Goal: Transaction & Acquisition: Download file/media

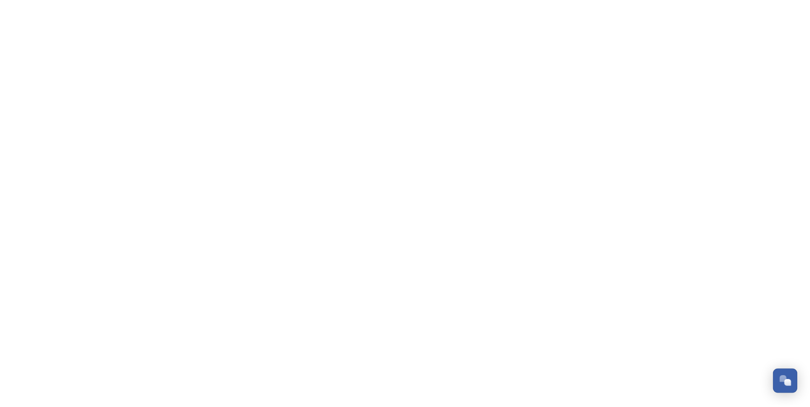
scroll to position [2559, 0]
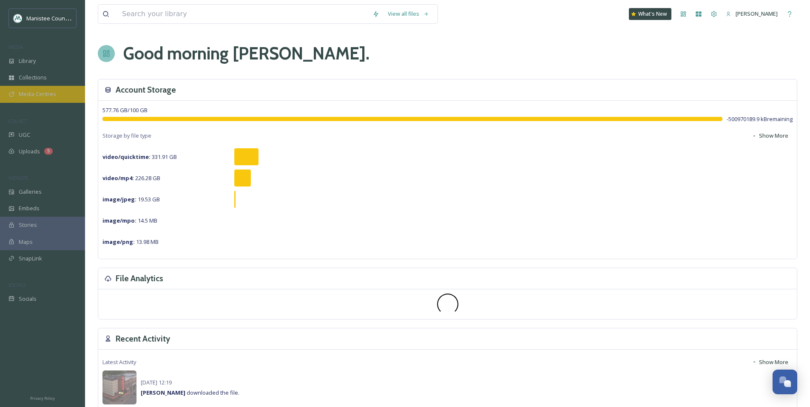
click at [23, 92] on span "Media Centres" at bounding box center [37, 94] width 37 height 8
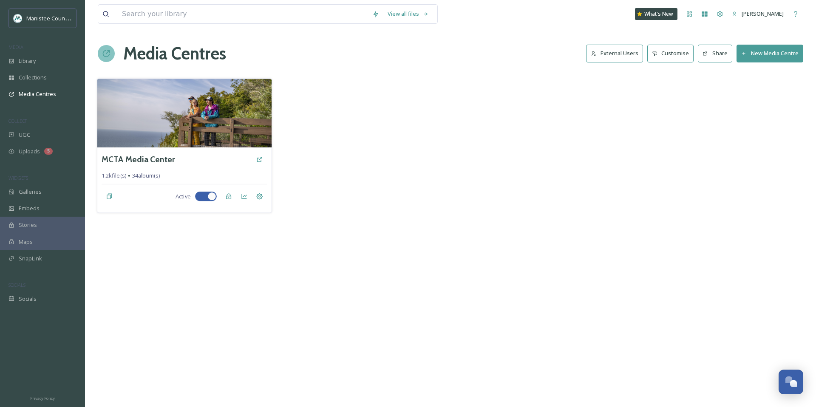
click at [139, 149] on div "MCTA Media Center 1.2k file(s) 34 album(s) Active" at bounding box center [184, 180] width 174 height 65
click at [140, 158] on h3 "MCTA Media Center" at bounding box center [138, 159] width 73 height 12
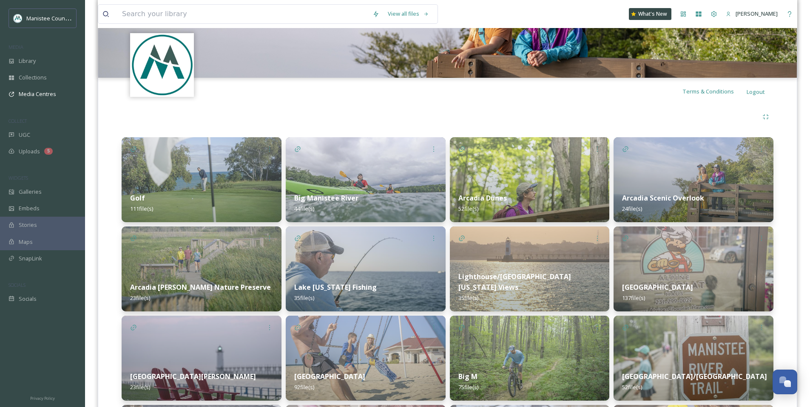
scroll to position [185, 0]
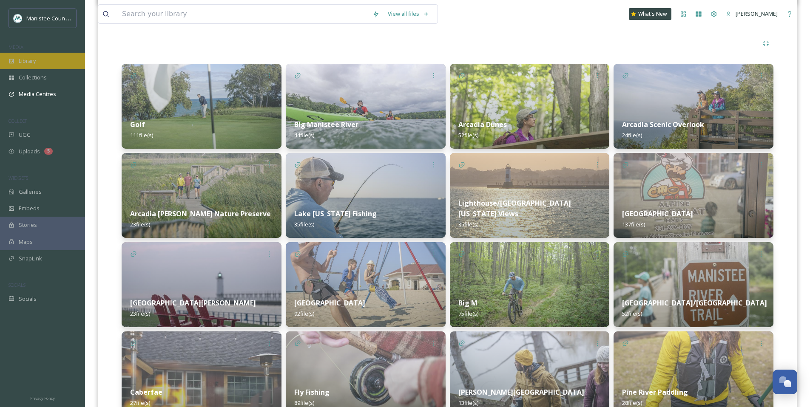
click at [26, 58] on span "Library" at bounding box center [27, 61] width 17 height 8
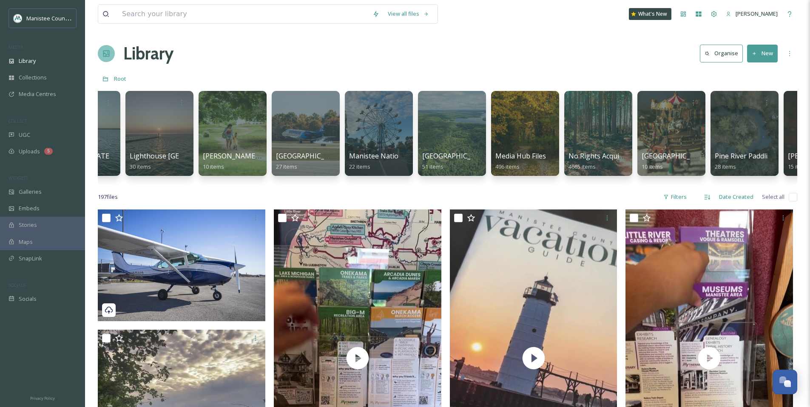
scroll to position [0, 1658]
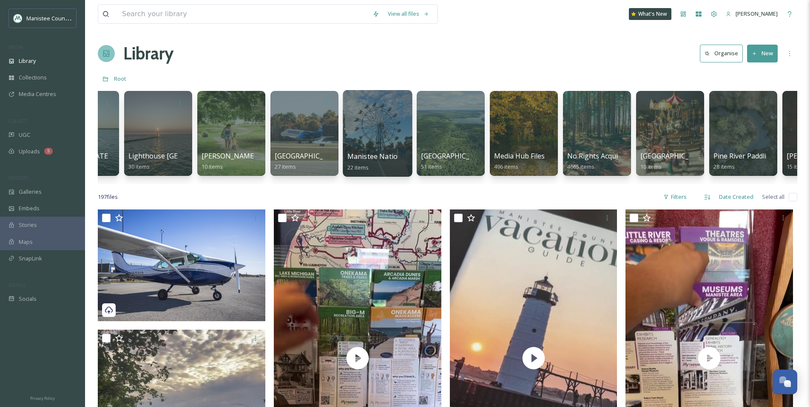
click at [363, 129] on div at bounding box center [377, 133] width 69 height 87
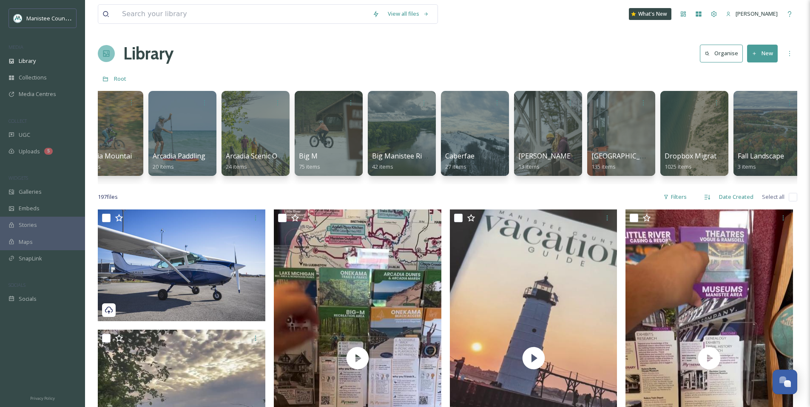
scroll to position [0, 464]
click at [26, 153] on span "Uploads" at bounding box center [29, 152] width 21 height 8
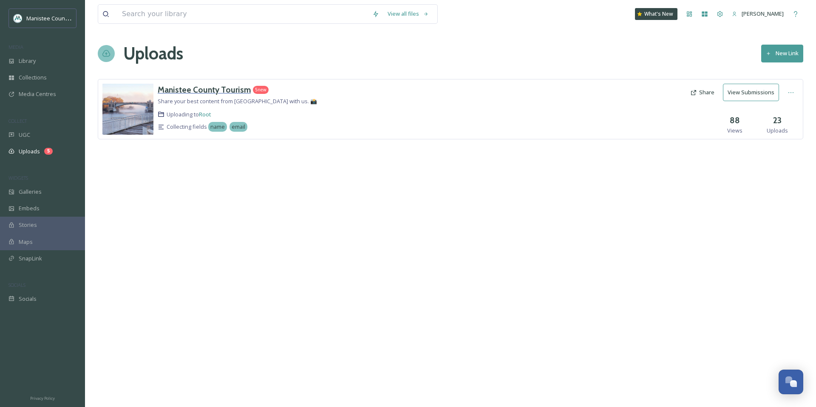
click at [197, 89] on h3 "Manistee County Tourism" at bounding box center [204, 90] width 93 height 10
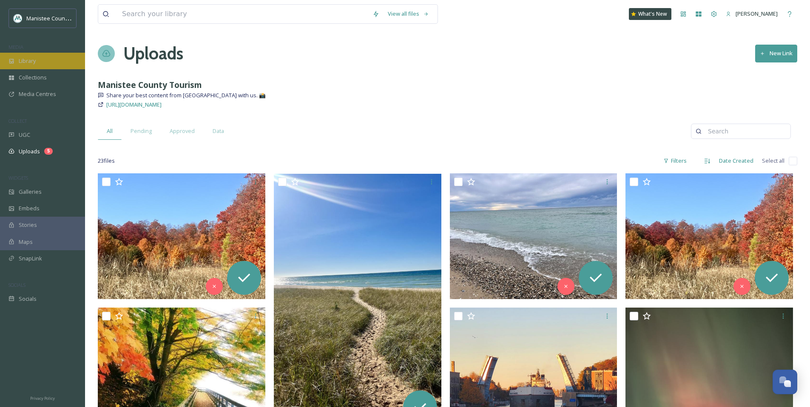
click at [29, 62] on span "Library" at bounding box center [27, 61] width 17 height 8
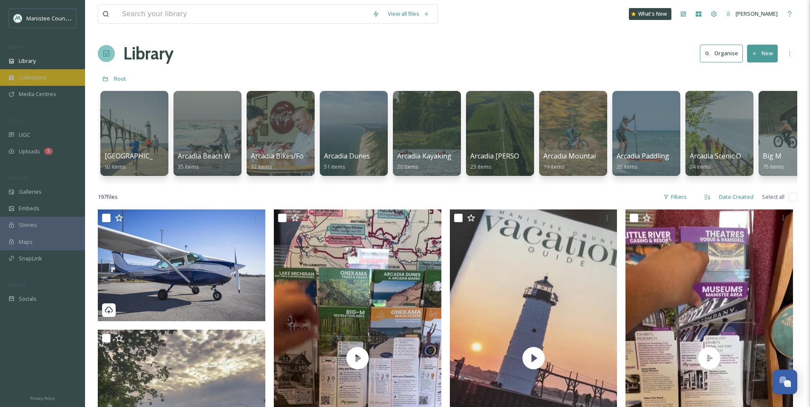
click at [34, 75] on span "Collections" at bounding box center [33, 78] width 28 height 8
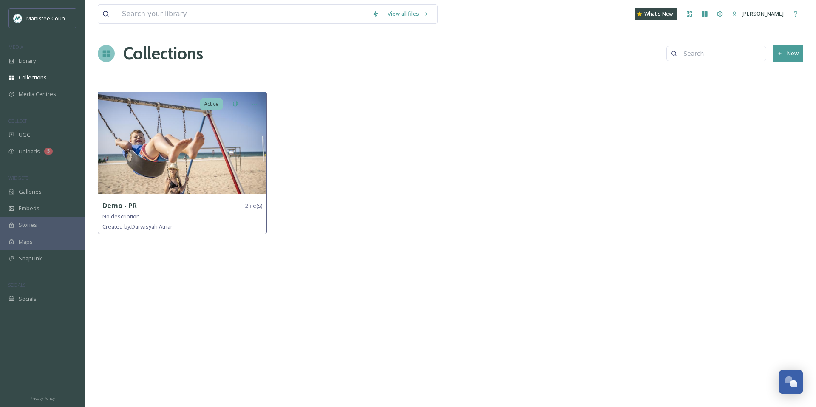
click at [131, 205] on strong "Demo - PR" at bounding box center [119, 205] width 34 height 9
click at [144, 136] on img at bounding box center [182, 143] width 168 height 102
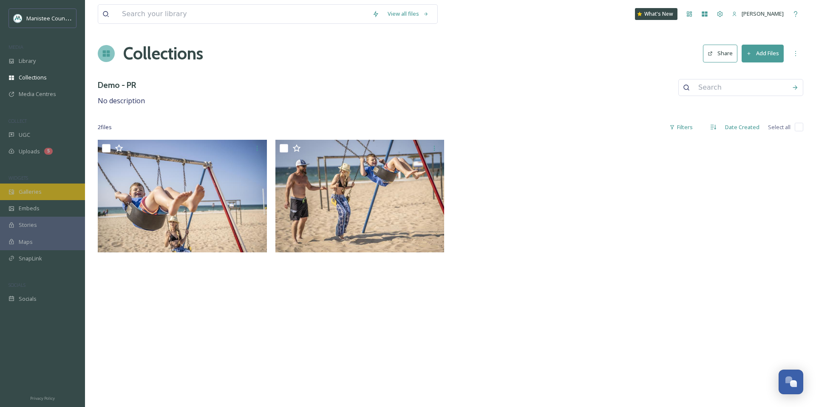
click at [37, 197] on div "Galleries" at bounding box center [42, 192] width 85 height 17
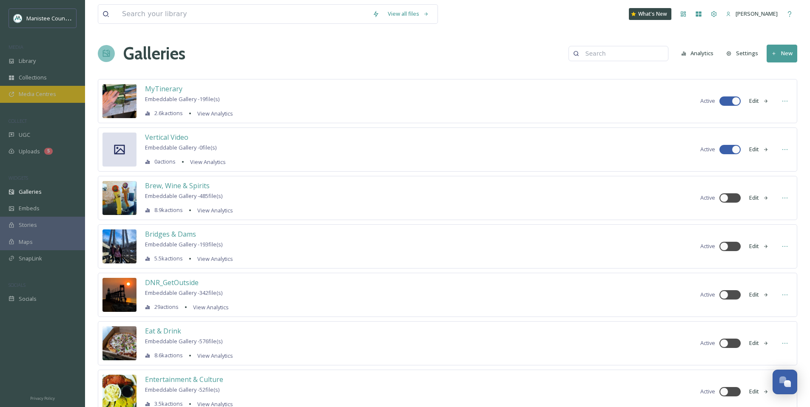
click at [40, 89] on div "Media Centres" at bounding box center [42, 94] width 85 height 17
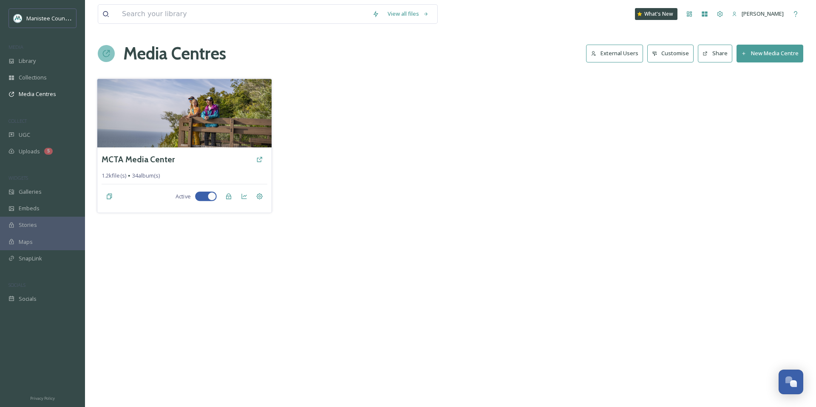
click at [154, 153] on div "MCTA Media Center" at bounding box center [184, 159] width 165 height 15
click at [153, 156] on h3 "MCTA Media Center" at bounding box center [138, 159] width 73 height 12
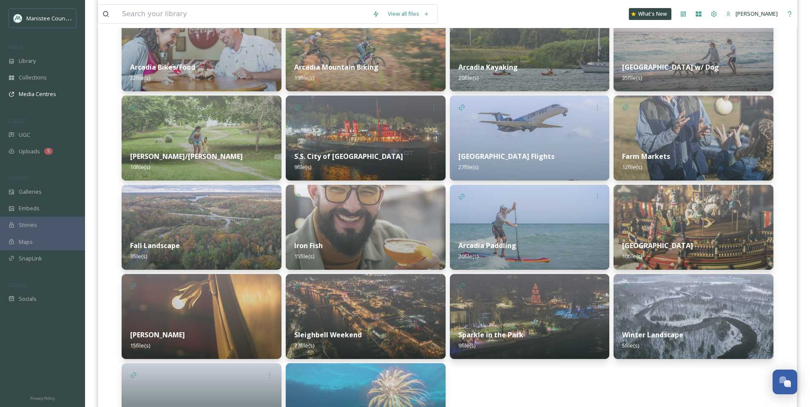
scroll to position [676, 0]
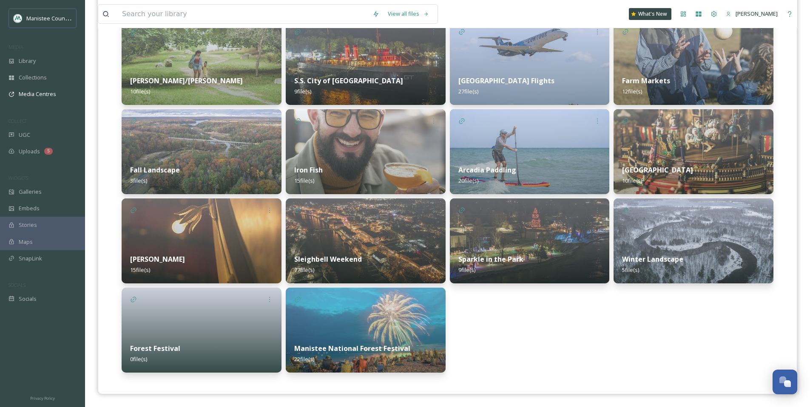
drag, startPoint x: 383, startPoint y: 330, endPoint x: 388, endPoint y: 329, distance: 4.8
click at [384, 330] on img at bounding box center [366, 330] width 160 height 85
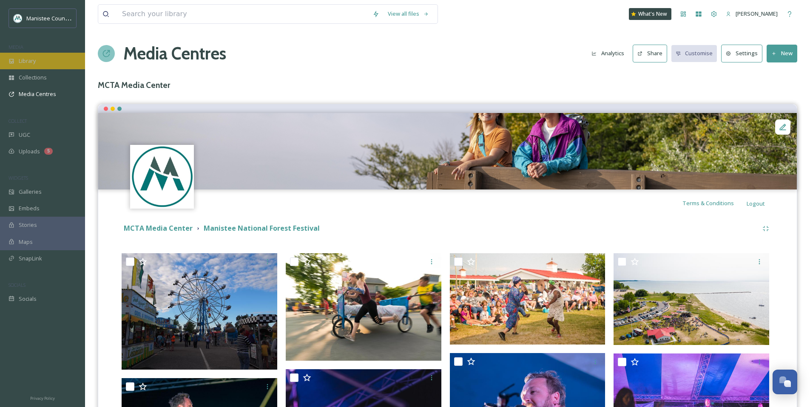
click at [31, 63] on span "Library" at bounding box center [27, 61] width 17 height 8
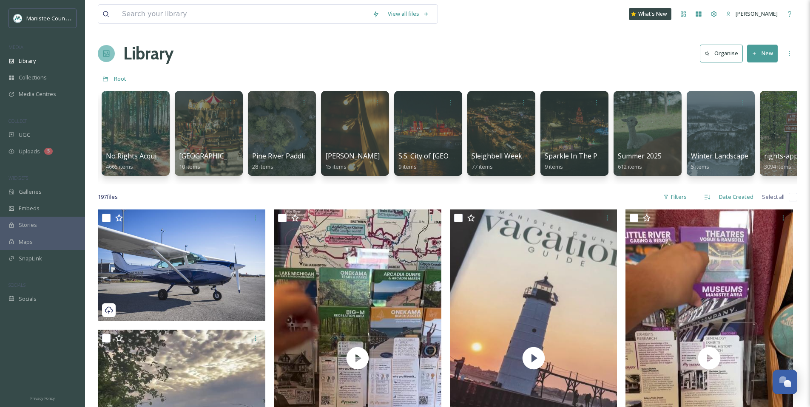
scroll to position [0, 2225]
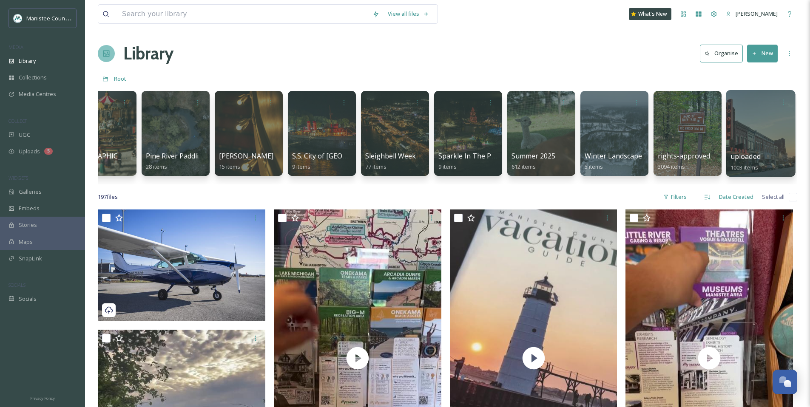
click at [755, 143] on div at bounding box center [760, 133] width 69 height 87
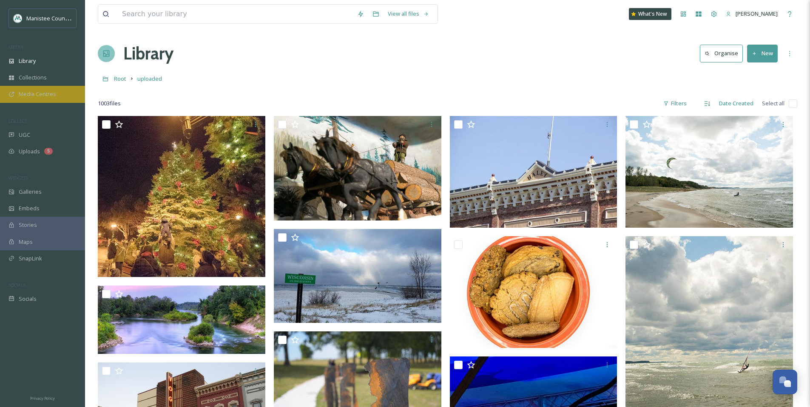
click at [37, 99] on div "Media Centres" at bounding box center [42, 94] width 85 height 17
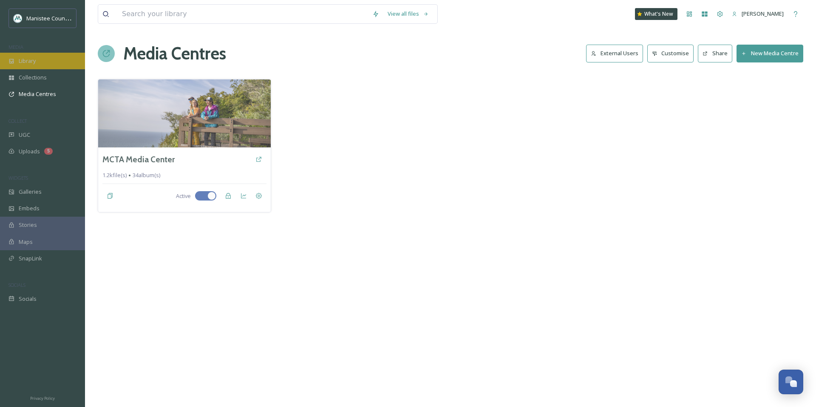
click at [31, 60] on span "Library" at bounding box center [27, 61] width 17 height 8
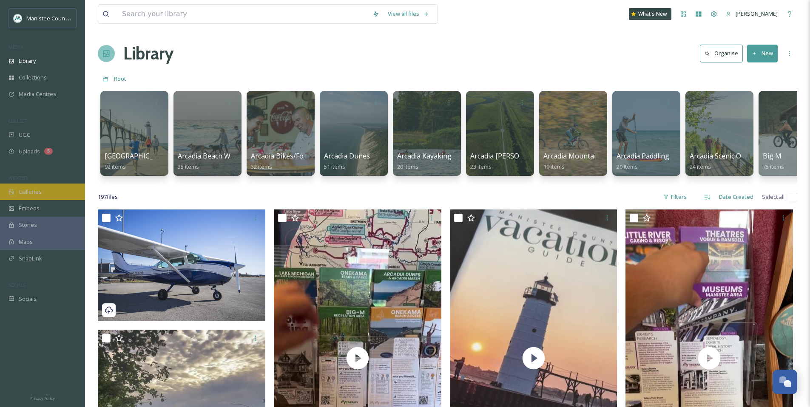
click at [43, 192] on div "Galleries" at bounding box center [42, 192] width 85 height 17
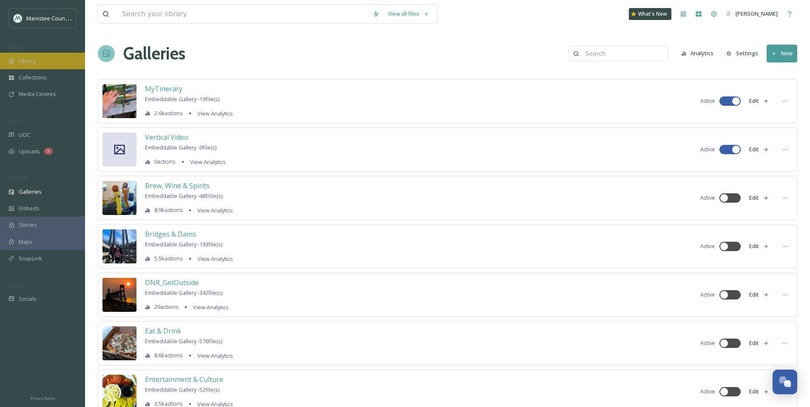
click at [19, 64] on span "Library" at bounding box center [27, 61] width 17 height 8
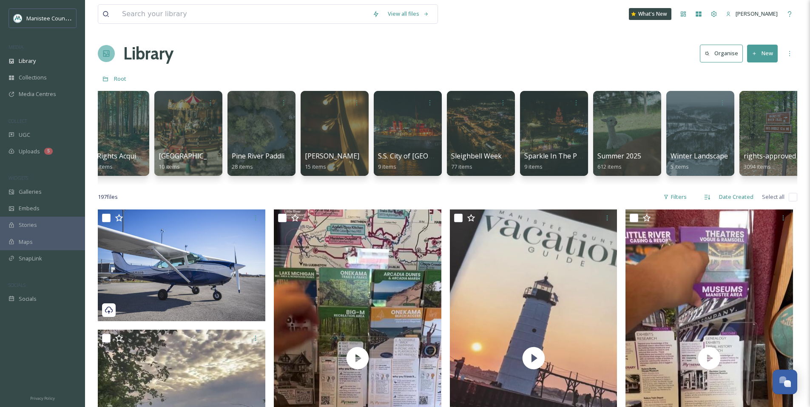
scroll to position [0, 2139]
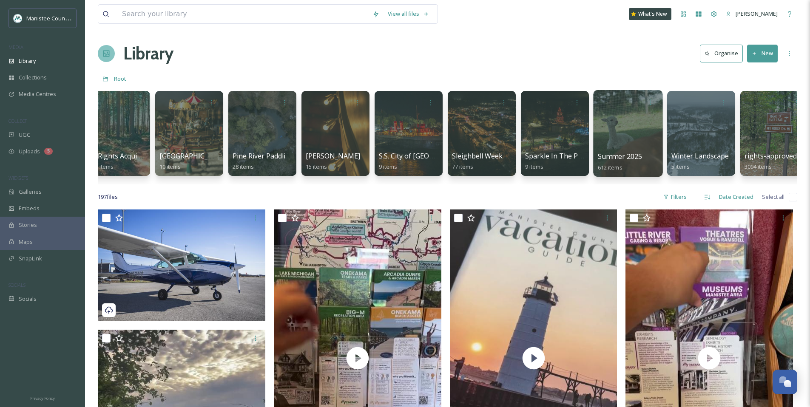
click at [620, 129] on div at bounding box center [627, 133] width 69 height 87
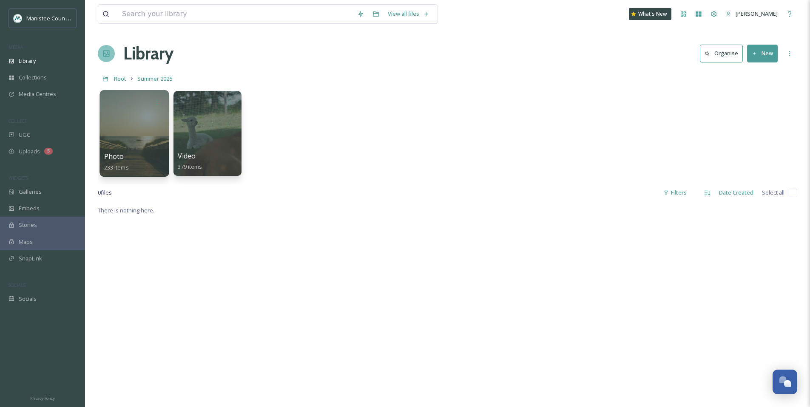
click at [128, 123] on div at bounding box center [133, 133] width 69 height 87
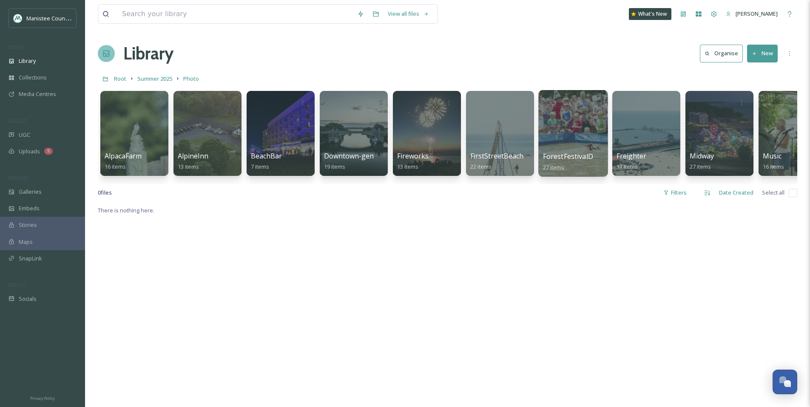
click at [559, 142] on div at bounding box center [572, 133] width 69 height 87
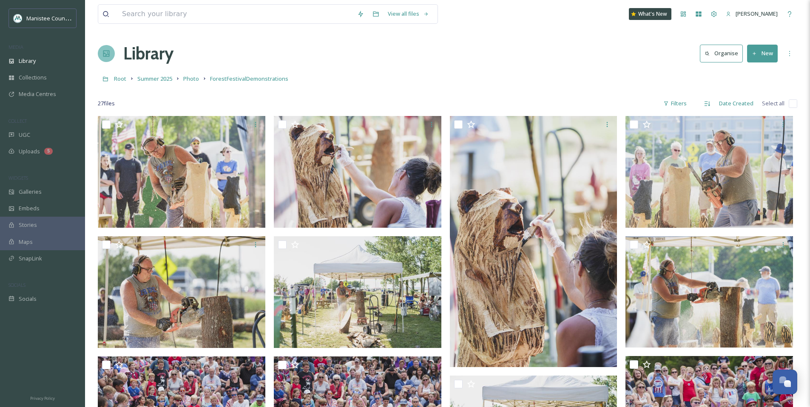
click at [791, 107] on input "checkbox" at bounding box center [793, 103] width 9 height 9
checkbox input "true"
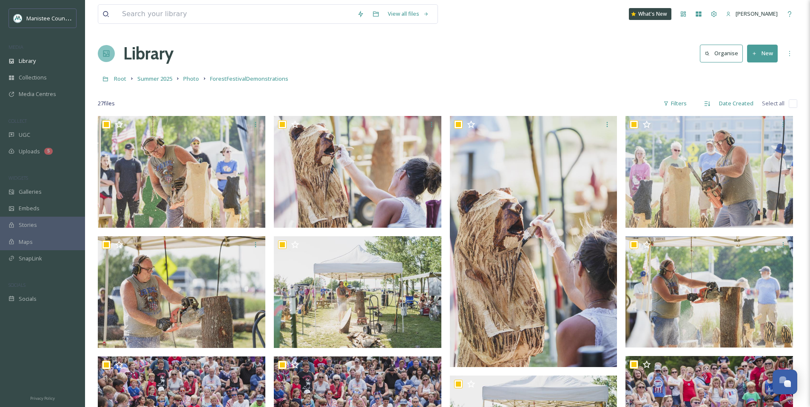
checkbox input "true"
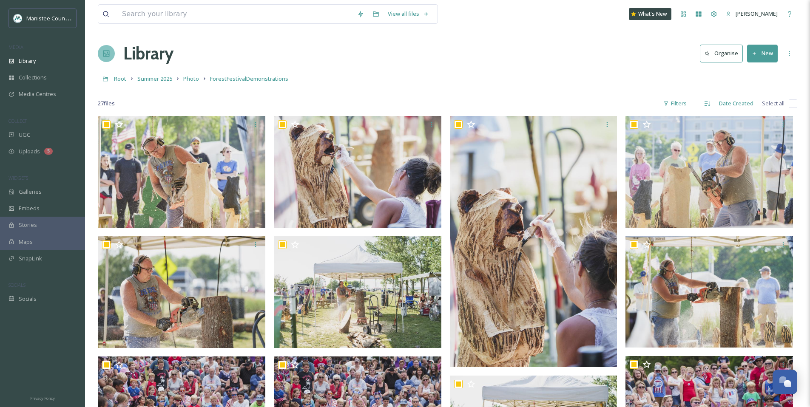
checkbox input "true"
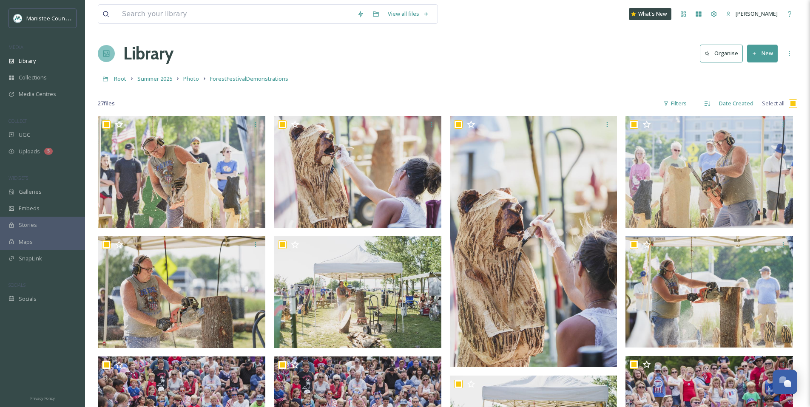
checkbox input "true"
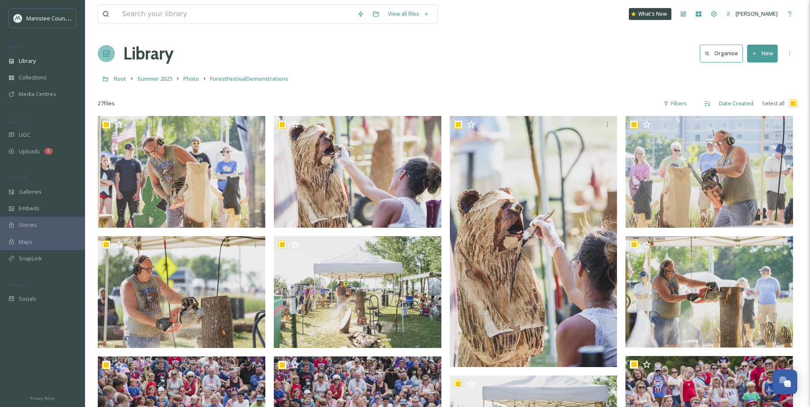
checkbox input "true"
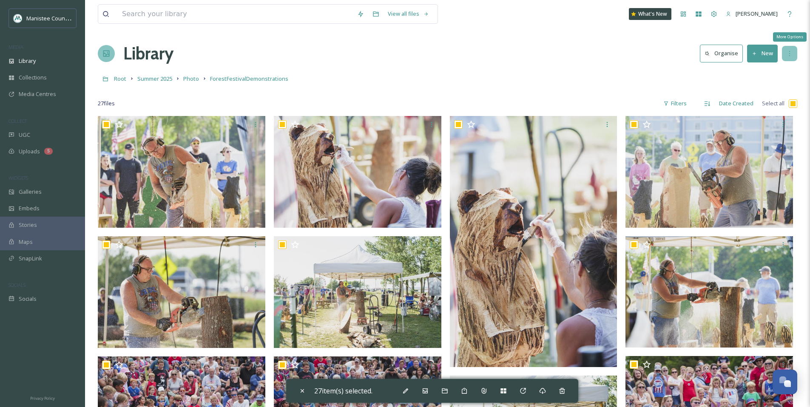
click at [790, 56] on icon at bounding box center [789, 53] width 7 height 7
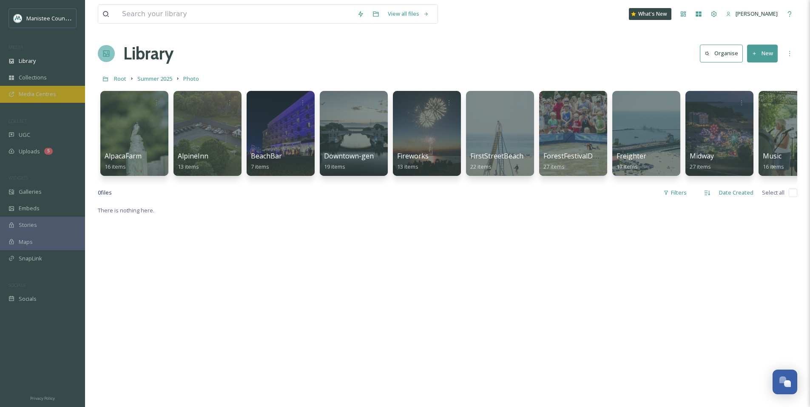
click at [18, 91] on div "Media Centres" at bounding box center [42, 94] width 85 height 17
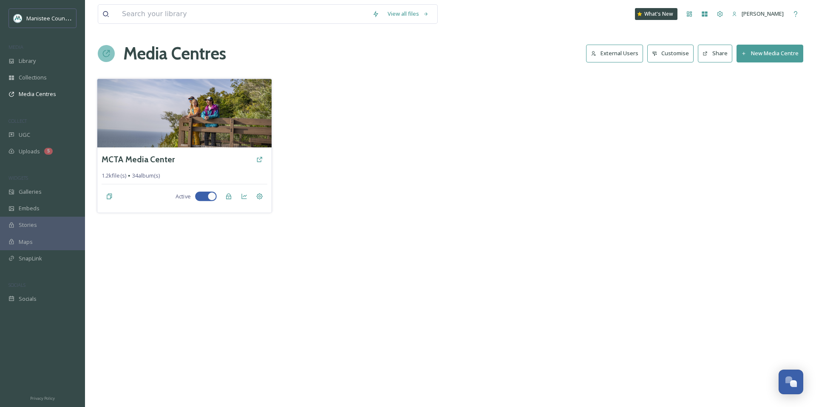
click at [170, 150] on div "MCTA Media Center 1.2k file(s) 34 album(s) Active" at bounding box center [184, 180] width 174 height 65
click at [155, 165] on h3 "MCTA Media Center" at bounding box center [138, 159] width 73 height 12
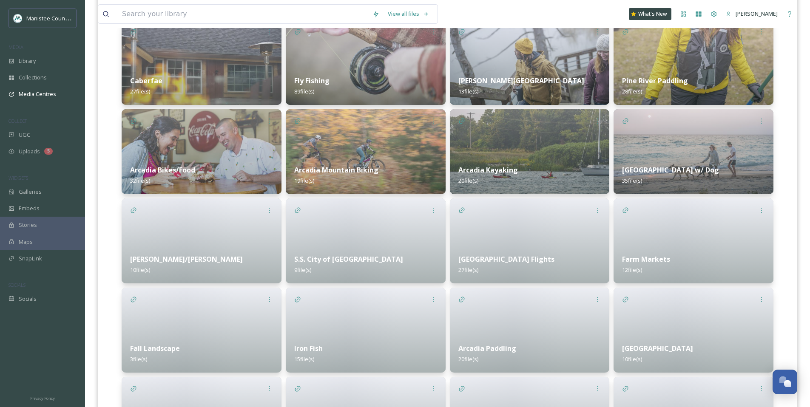
scroll to position [676, 0]
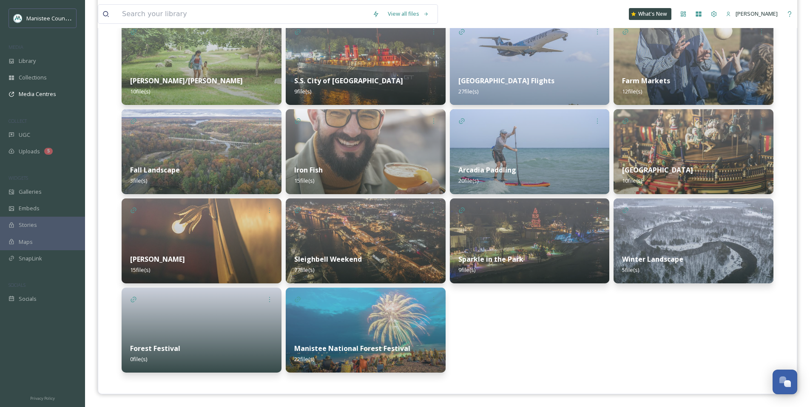
click at [394, 318] on img at bounding box center [366, 330] width 160 height 85
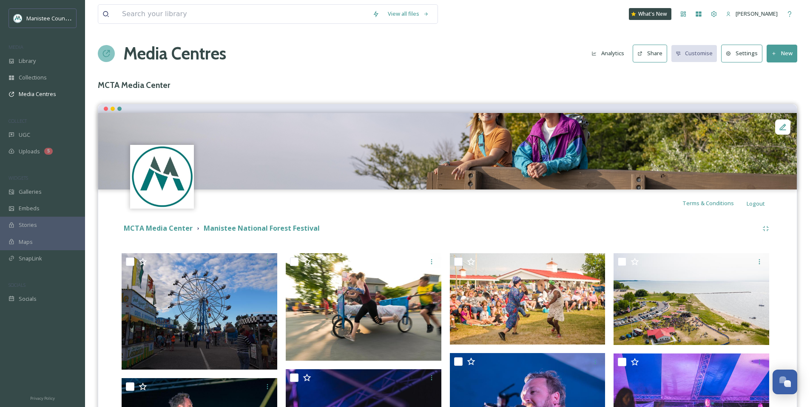
click at [785, 54] on button "New" at bounding box center [781, 53] width 31 height 17
click at [781, 69] on span "Add Files" at bounding box center [776, 73] width 23 height 8
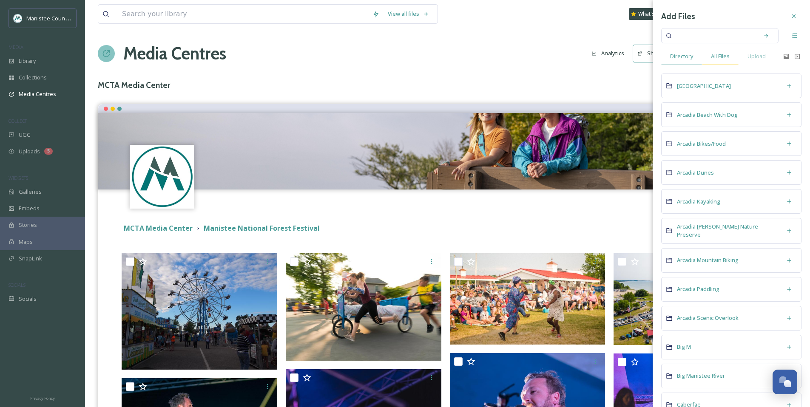
click at [722, 56] on span "All Files" at bounding box center [720, 56] width 19 height 8
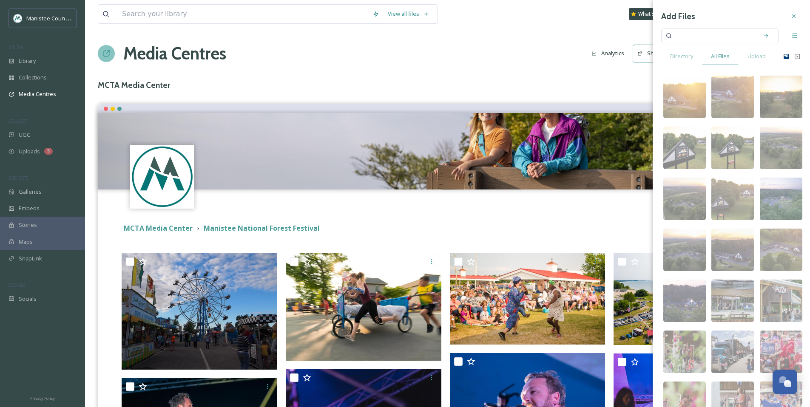
click at [783, 56] on icon at bounding box center [786, 56] width 7 height 7
click at [682, 60] on span "Directory" at bounding box center [681, 56] width 23 height 8
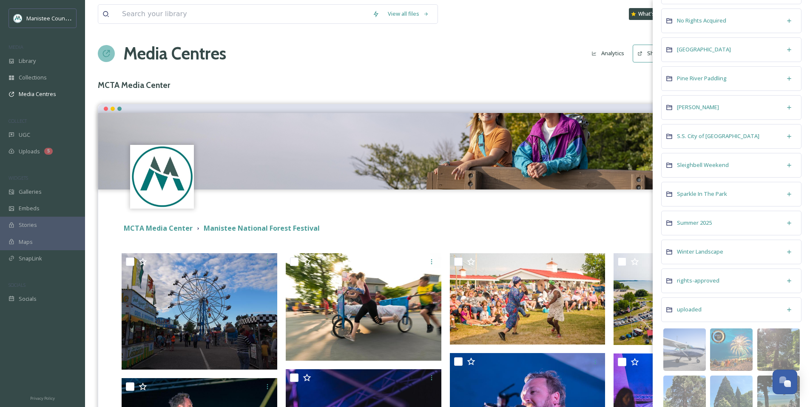
scroll to position [932, 0]
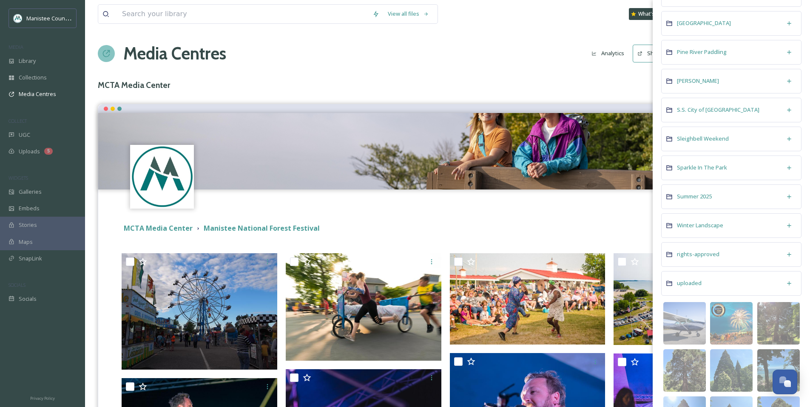
click at [720, 199] on div "Summer 2025" at bounding box center [731, 196] width 140 height 25
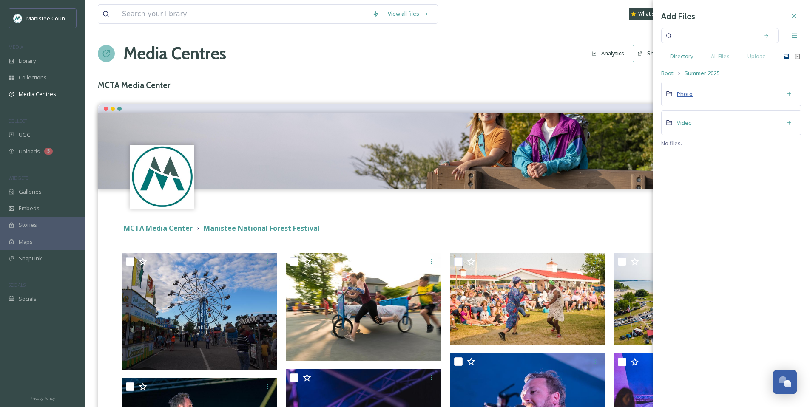
click at [685, 94] on span "Photo" at bounding box center [685, 94] width 16 height 8
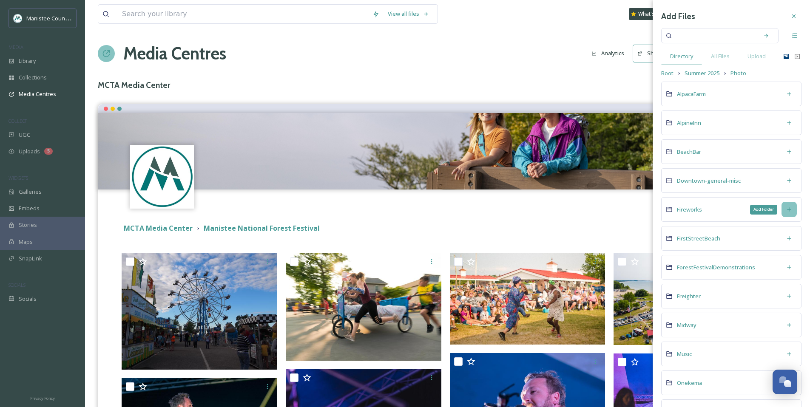
click at [786, 212] on icon at bounding box center [789, 209] width 7 height 7
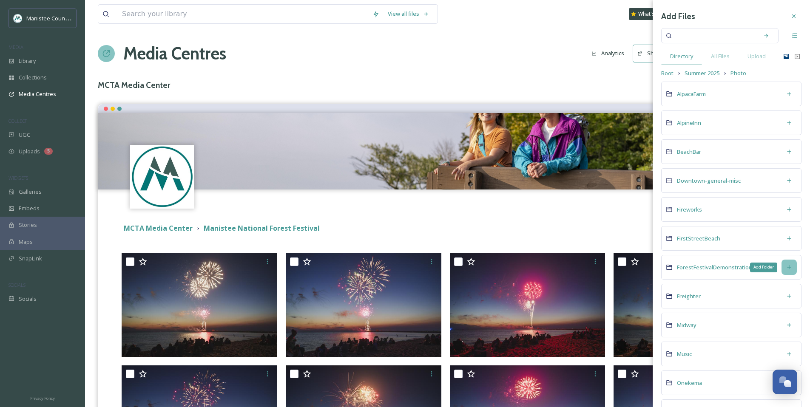
click at [786, 270] on icon at bounding box center [789, 267] width 7 height 7
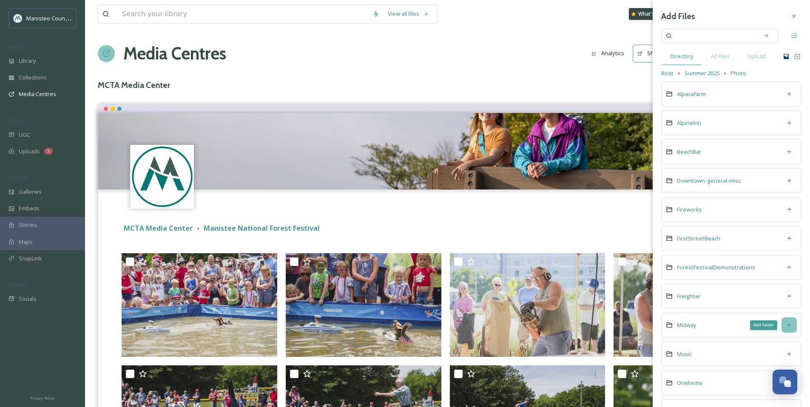
click at [786, 324] on icon at bounding box center [789, 325] width 7 height 7
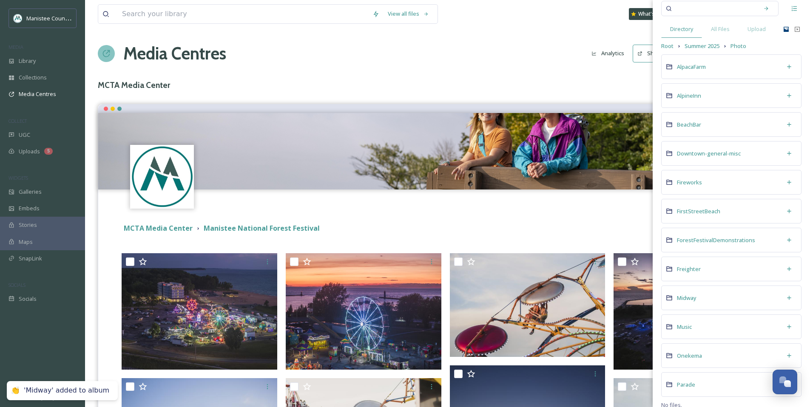
scroll to position [38, 0]
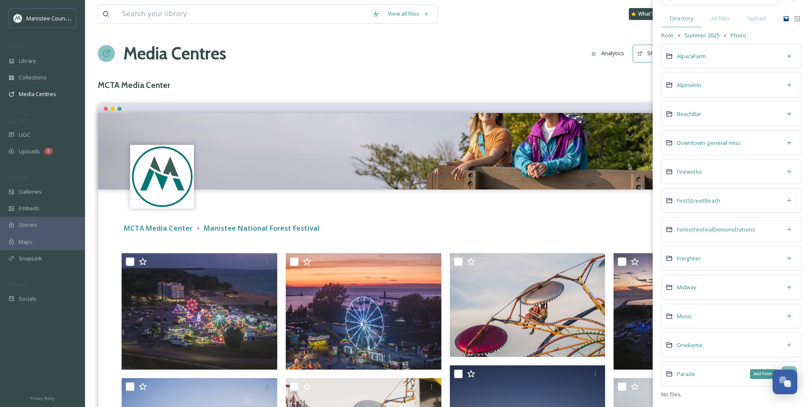
click at [781, 368] on div "Add Folder" at bounding box center [788, 373] width 15 height 15
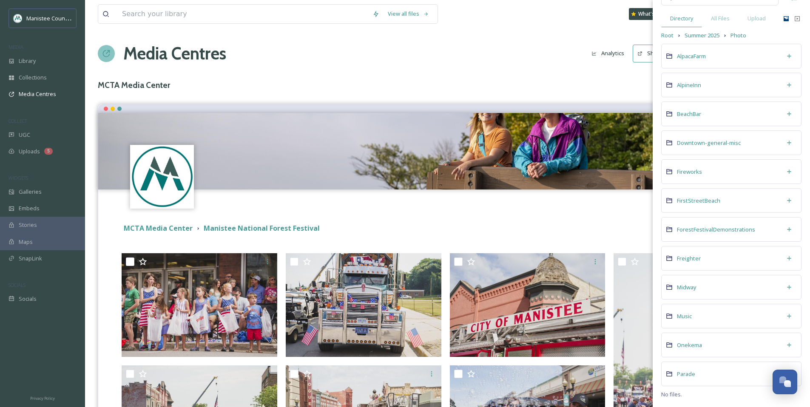
click at [471, 216] on div "Terms & Conditions Logout" at bounding box center [447, 203] width 698 height 27
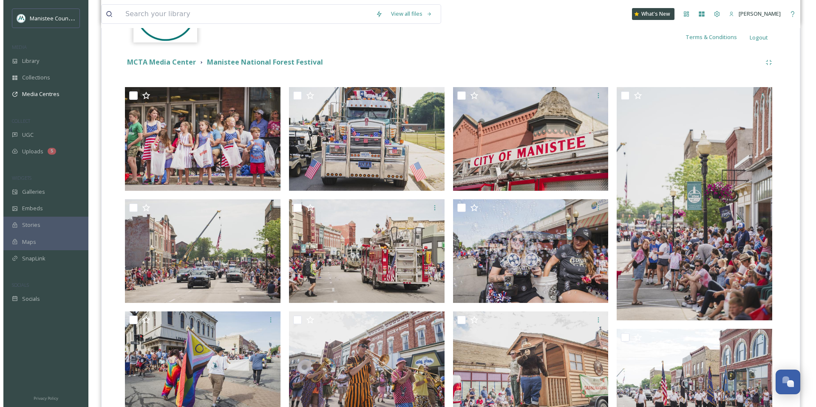
scroll to position [0, 0]
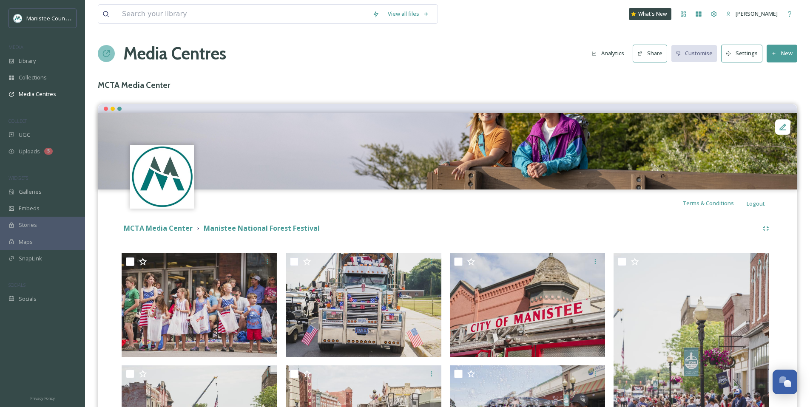
click at [648, 57] on button "Share" at bounding box center [650, 53] width 34 height 17
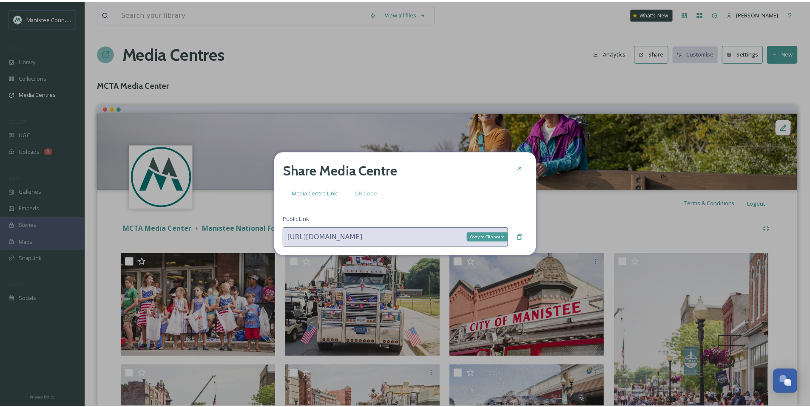
scroll to position [0, 42]
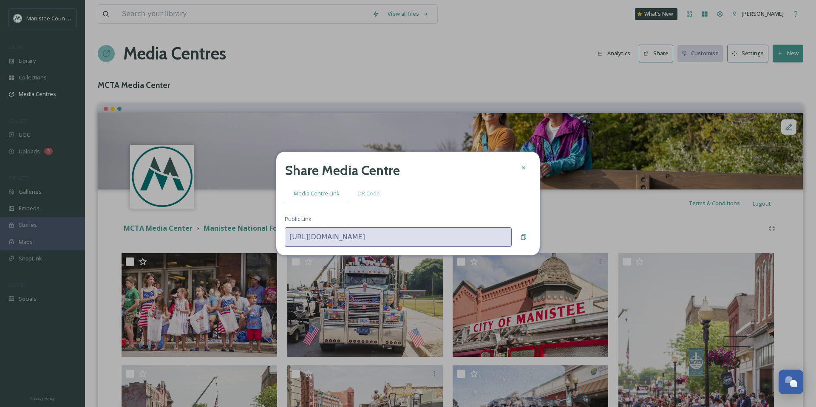
click at [562, 244] on div "Share Media Centre Media Centre Link QR Code Public Link [URL][DOMAIN_NAME]" at bounding box center [408, 203] width 816 height 407
click at [519, 167] on div at bounding box center [523, 167] width 15 height 15
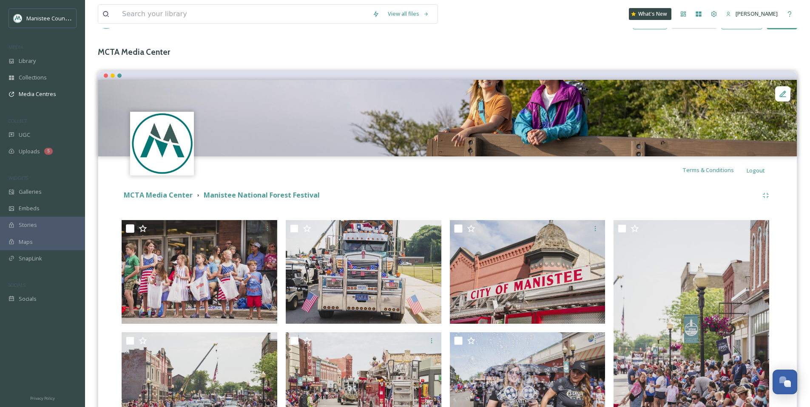
scroll to position [0, 0]
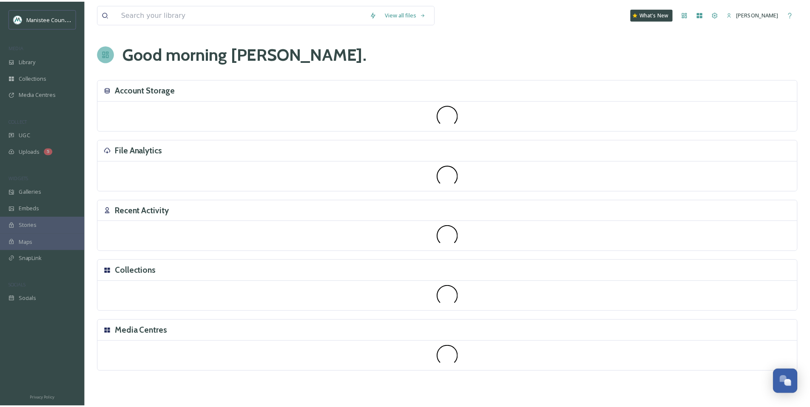
scroll to position [2559, 0]
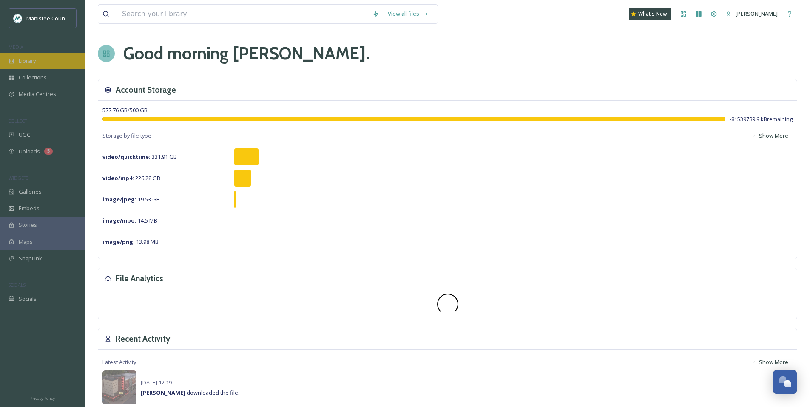
click at [26, 59] on span "Library" at bounding box center [27, 61] width 17 height 8
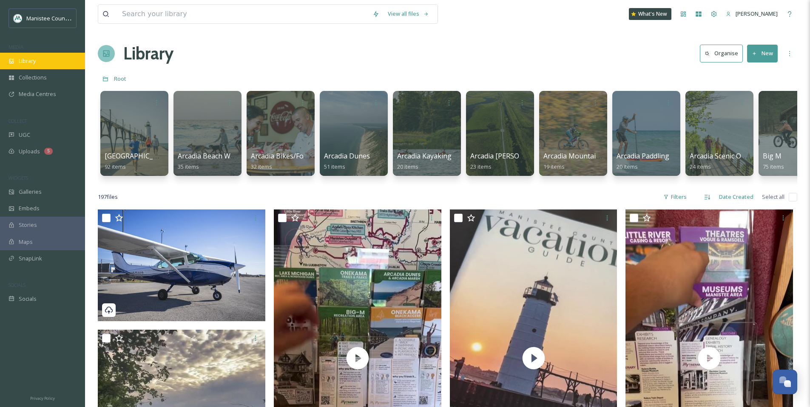
click at [31, 65] on div "Library" at bounding box center [42, 61] width 85 height 17
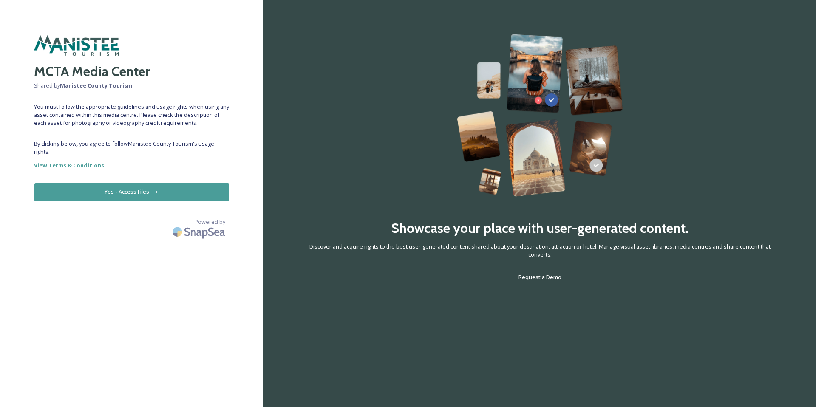
click at [128, 196] on button "Yes - Access Files" at bounding box center [132, 191] width 196 height 17
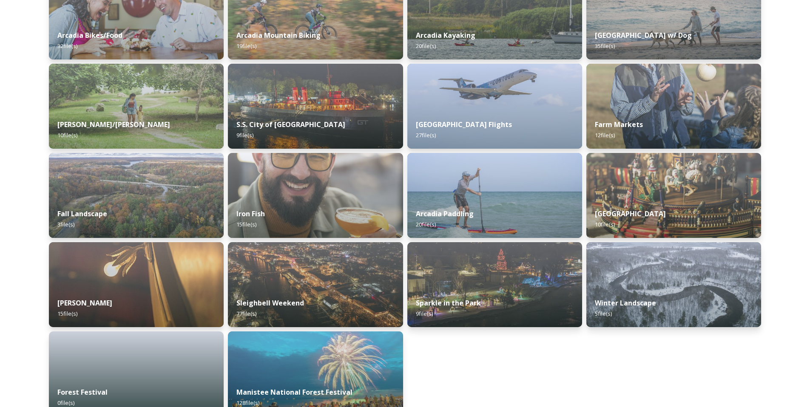
scroll to position [536, 0]
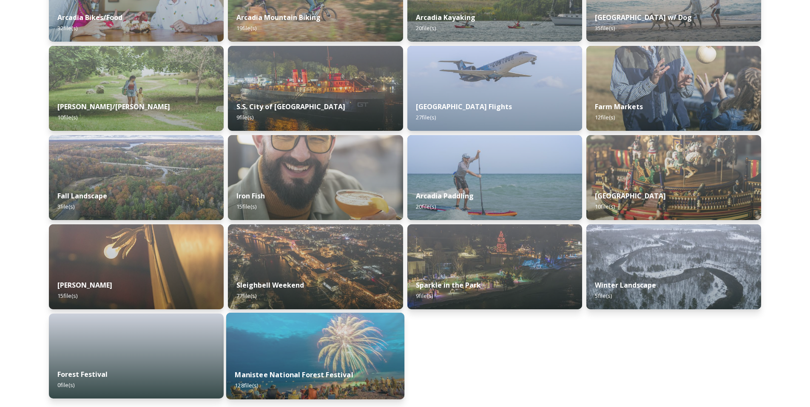
click at [305, 361] on div "Manistee National Forest Festival 128 file(s)" at bounding box center [315, 380] width 178 height 39
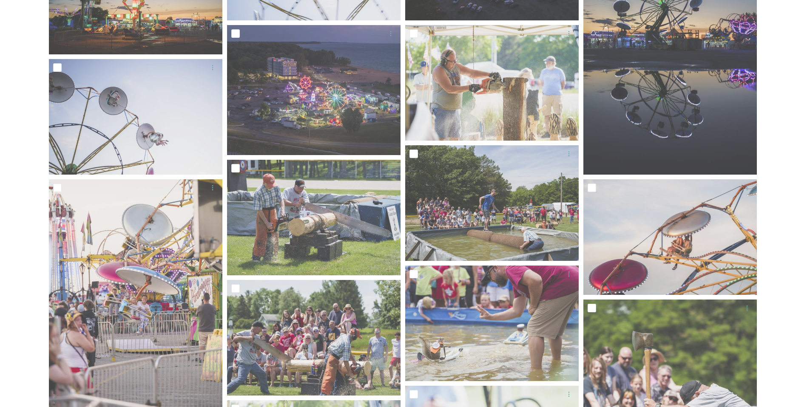
scroll to position [2522, 0]
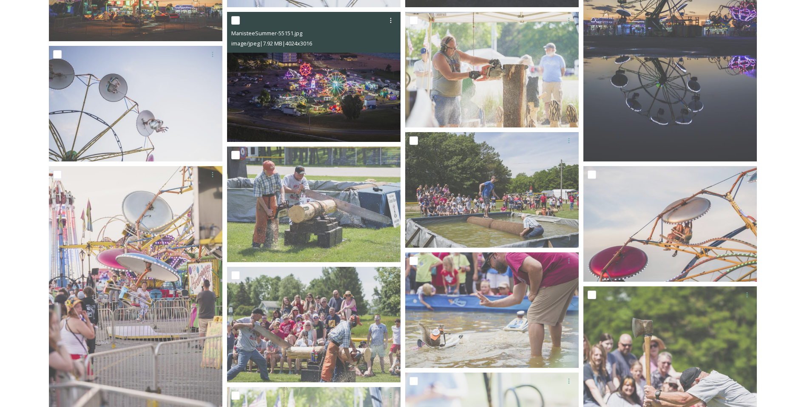
click at [319, 77] on img at bounding box center [313, 77] width 173 height 130
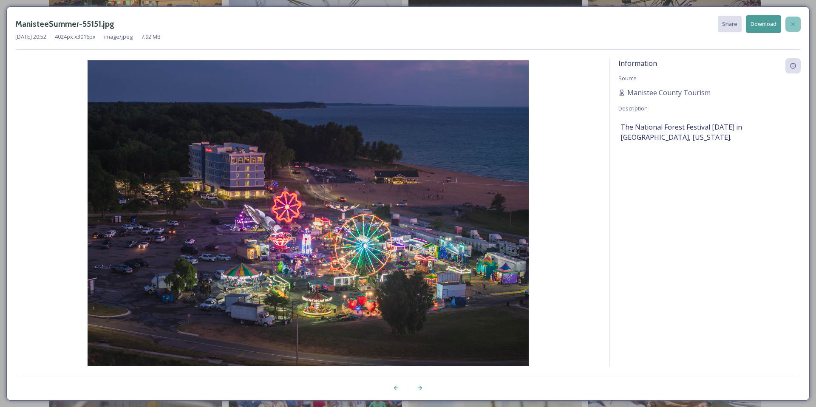
click at [793, 27] on icon at bounding box center [793, 24] width 7 height 7
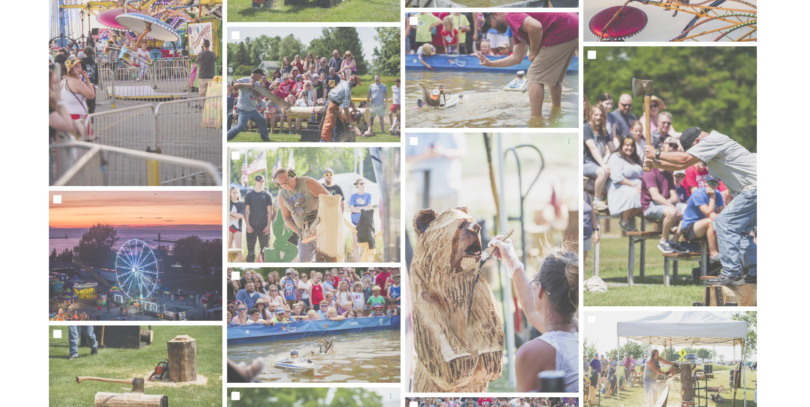
scroll to position [3102, 0]
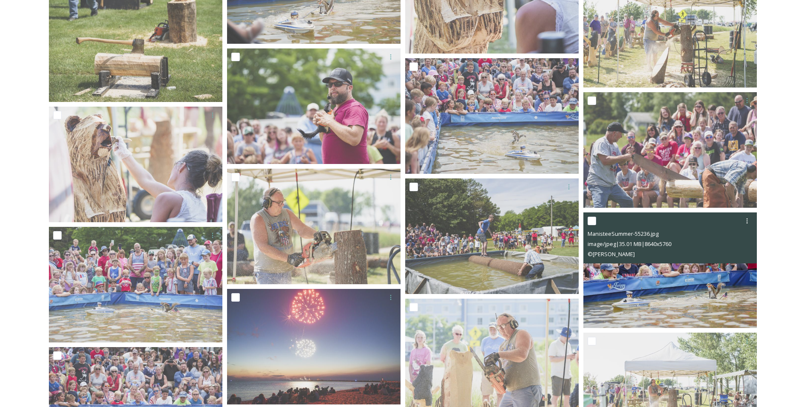
click at [636, 281] on img at bounding box center [669, 271] width 173 height 116
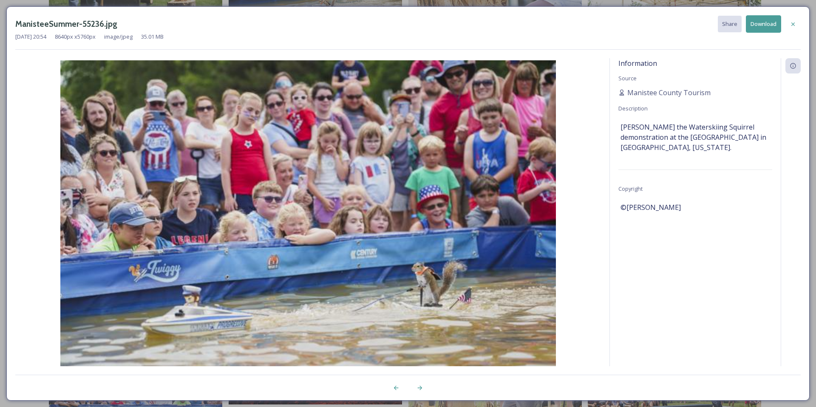
click at [766, 25] on button "Download" at bounding box center [763, 23] width 35 height 17
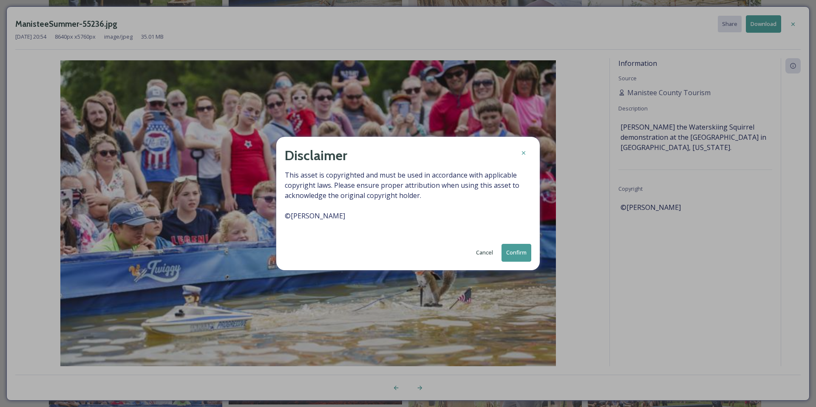
click at [522, 154] on icon at bounding box center [523, 152] width 3 height 3
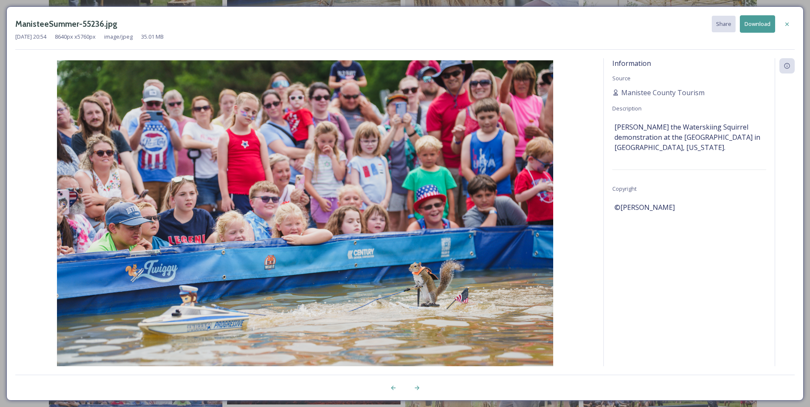
click at [756, 27] on button "Download" at bounding box center [757, 23] width 35 height 17
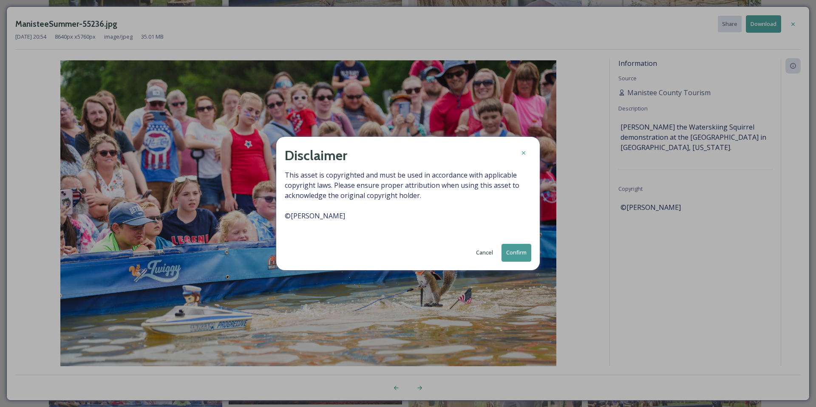
click at [524, 254] on button "Confirm" at bounding box center [517, 252] width 30 height 17
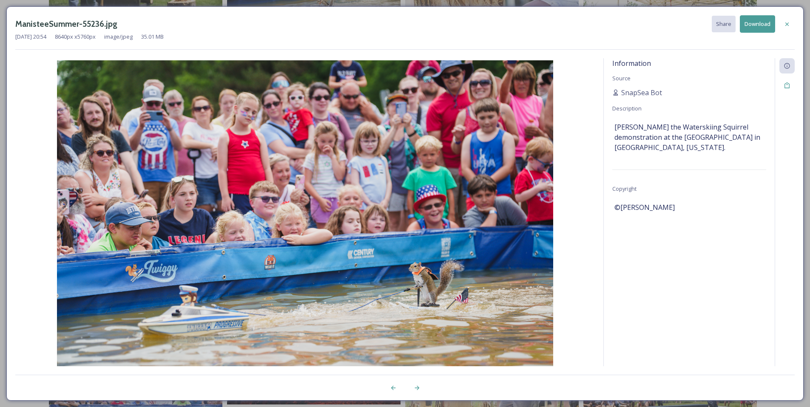
click at [792, 21] on div at bounding box center [786, 24] width 15 height 15
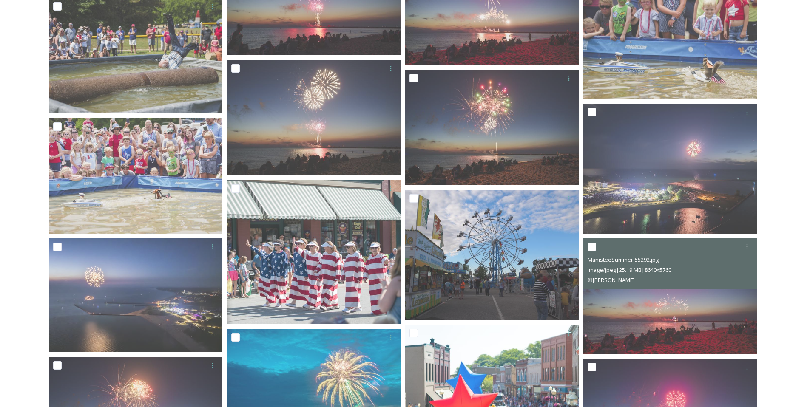
scroll to position [3694, 0]
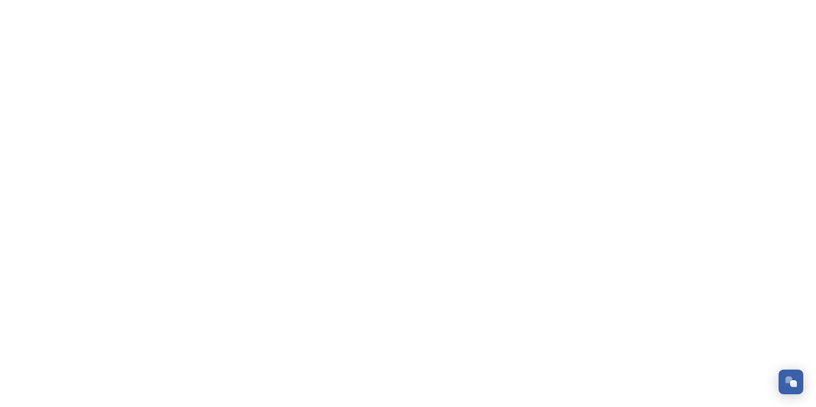
scroll to position [2559, 0]
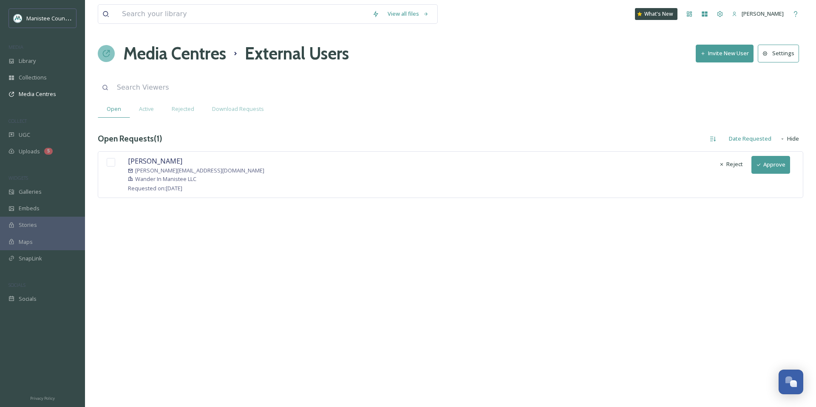
click at [770, 165] on button "Approve" at bounding box center [771, 164] width 39 height 17
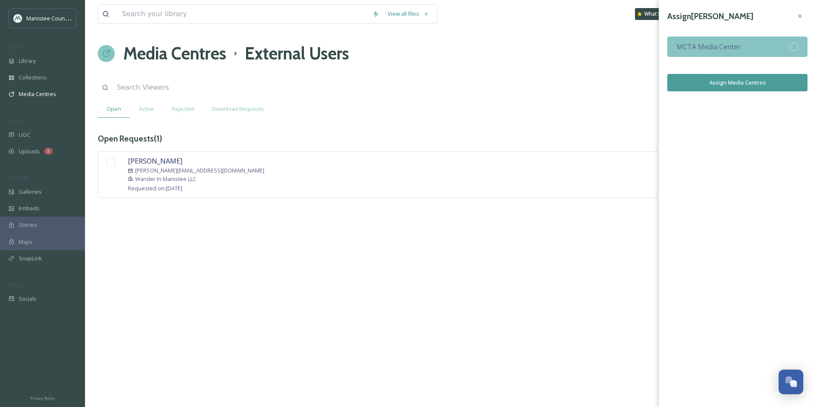
click at [739, 43] on span "MCTA Media Center" at bounding box center [709, 47] width 64 height 10
click at [754, 85] on button "Assign Media Centres" at bounding box center [737, 82] width 140 height 17
